Goal: Find specific page/section: Find specific page/section

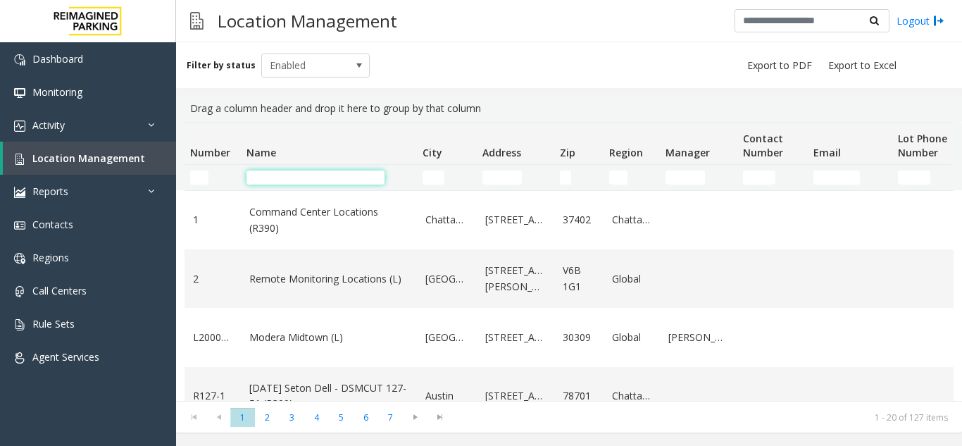
click at [253, 170] on input "Name Filter" at bounding box center [315, 177] width 138 height 14
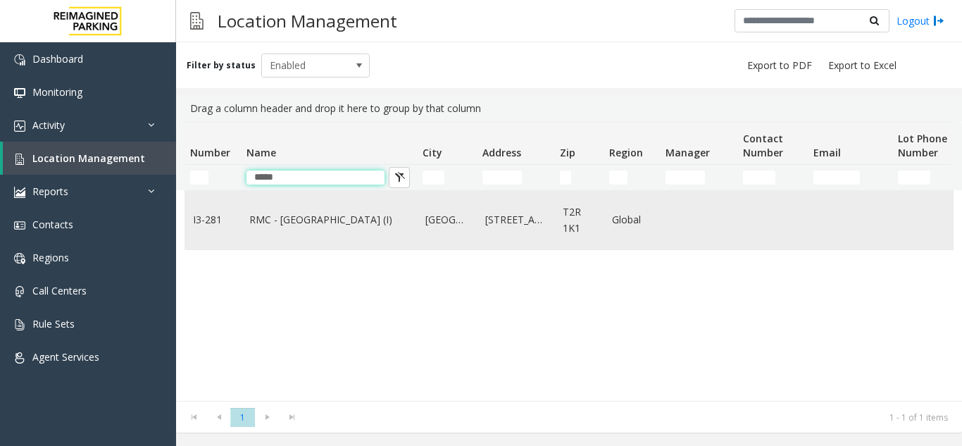
type input "*****"
click at [334, 206] on td "RMC - [GEOGRAPHIC_DATA] (I)" at bounding box center [329, 220] width 176 height 58
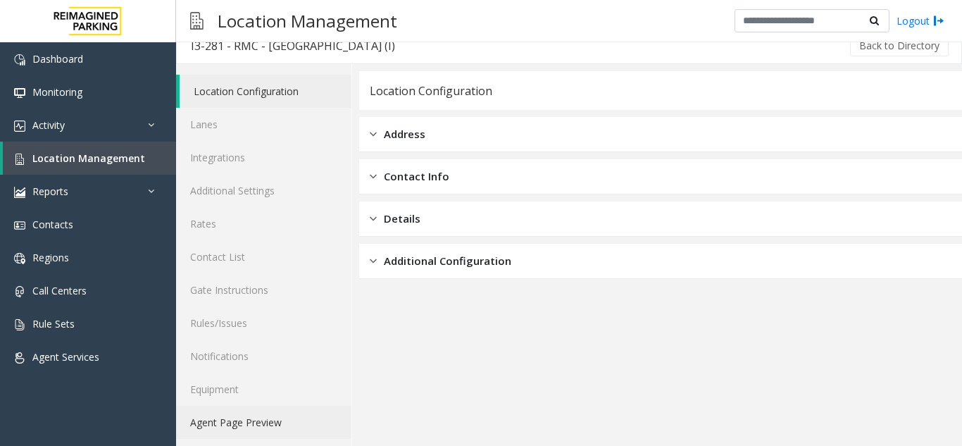
scroll to position [18, 0]
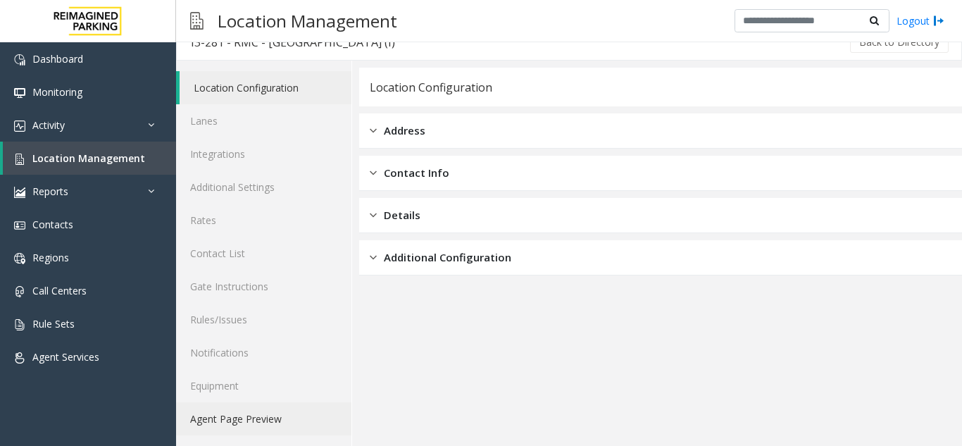
click at [251, 413] on link "Agent Page Preview" at bounding box center [263, 418] width 175 height 33
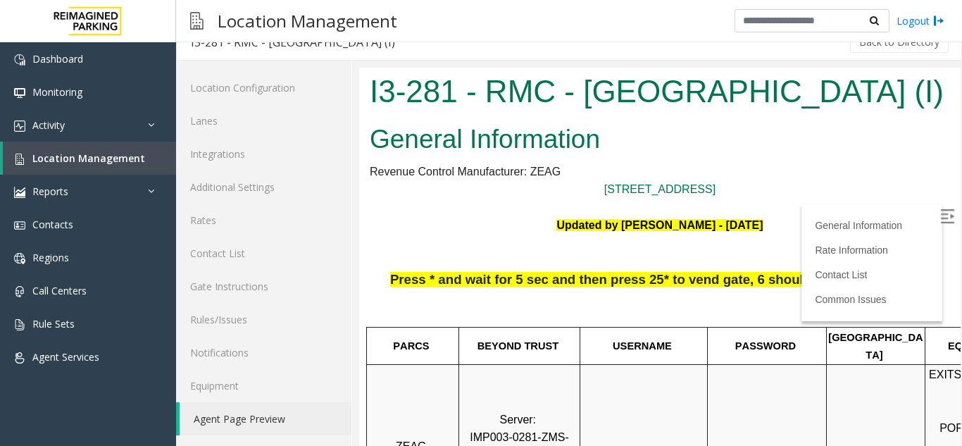
click at [940, 209] on img at bounding box center [947, 216] width 14 height 14
drag, startPoint x: 927, startPoint y: 209, endPoint x: 927, endPoint y: 192, distance: 16.9
click at [927, 192] on body "I3-281 - RMC - [GEOGRAPHIC_DATA] (I) General Information Revenue Control Manufa…" at bounding box center [659, 257] width 601 height 378
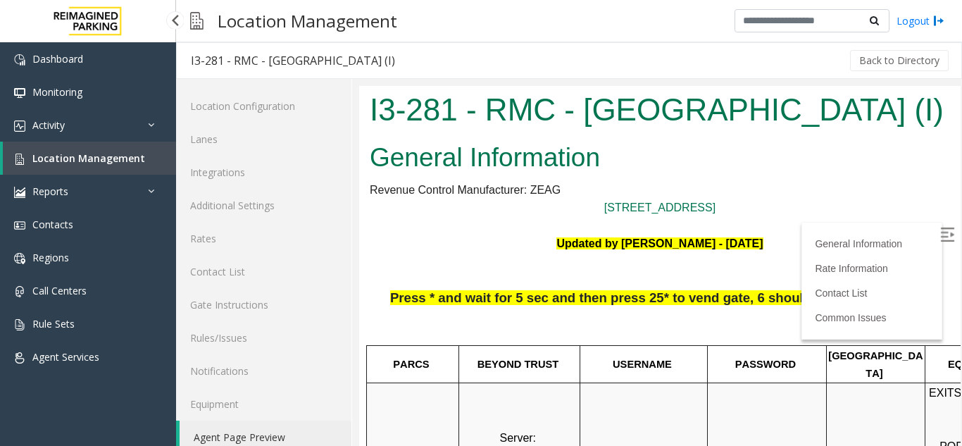
scroll to position [18, 0]
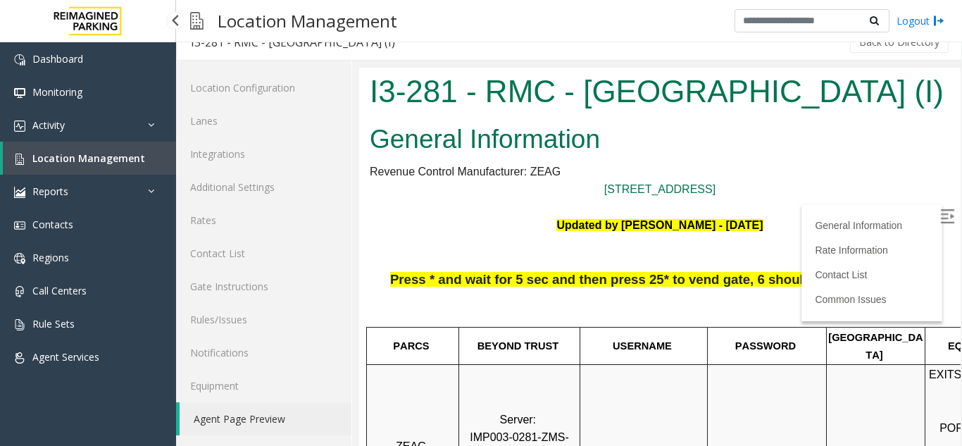
click at [151, 156] on link "Location Management" at bounding box center [89, 158] width 173 height 33
